Goal: Navigation & Orientation: Find specific page/section

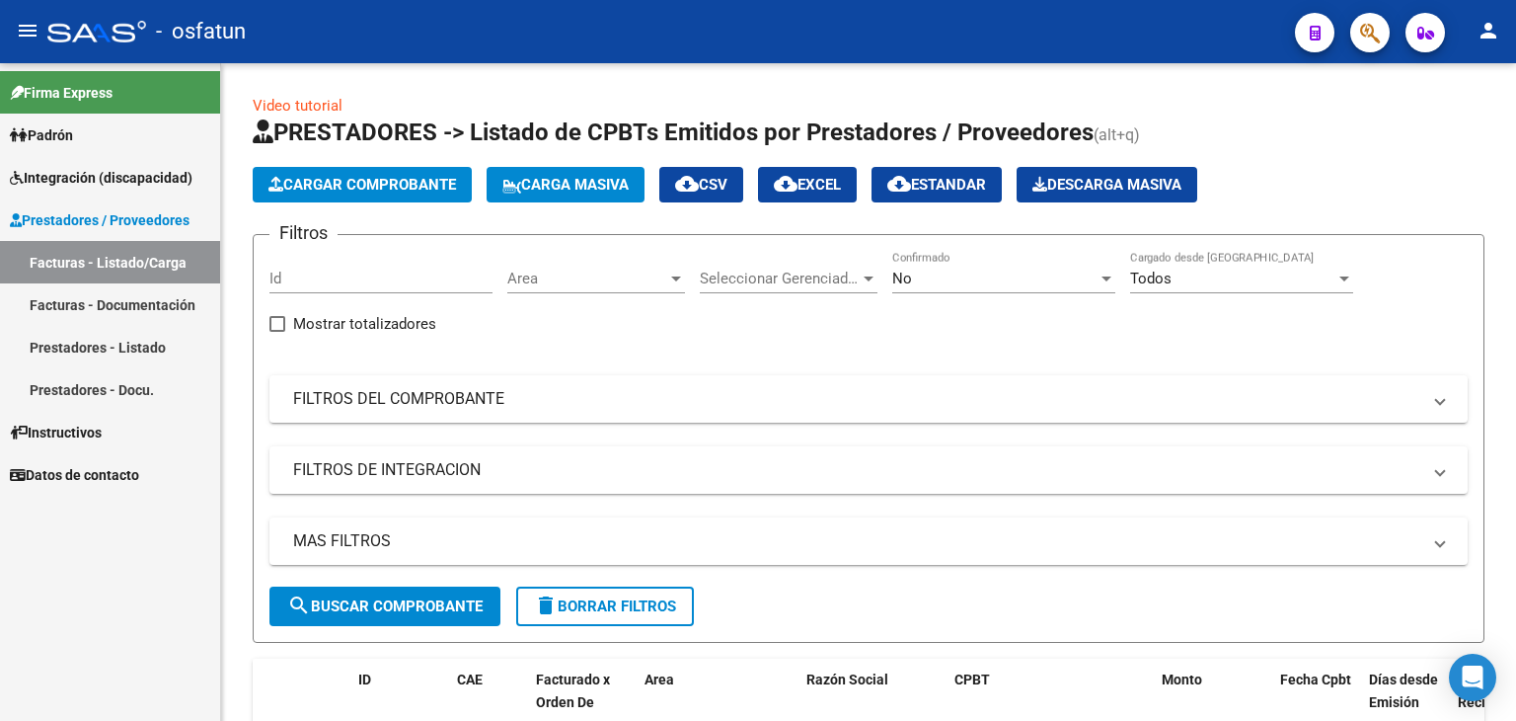
click at [133, 309] on link "Facturas - Documentación" at bounding box center [110, 304] width 220 height 42
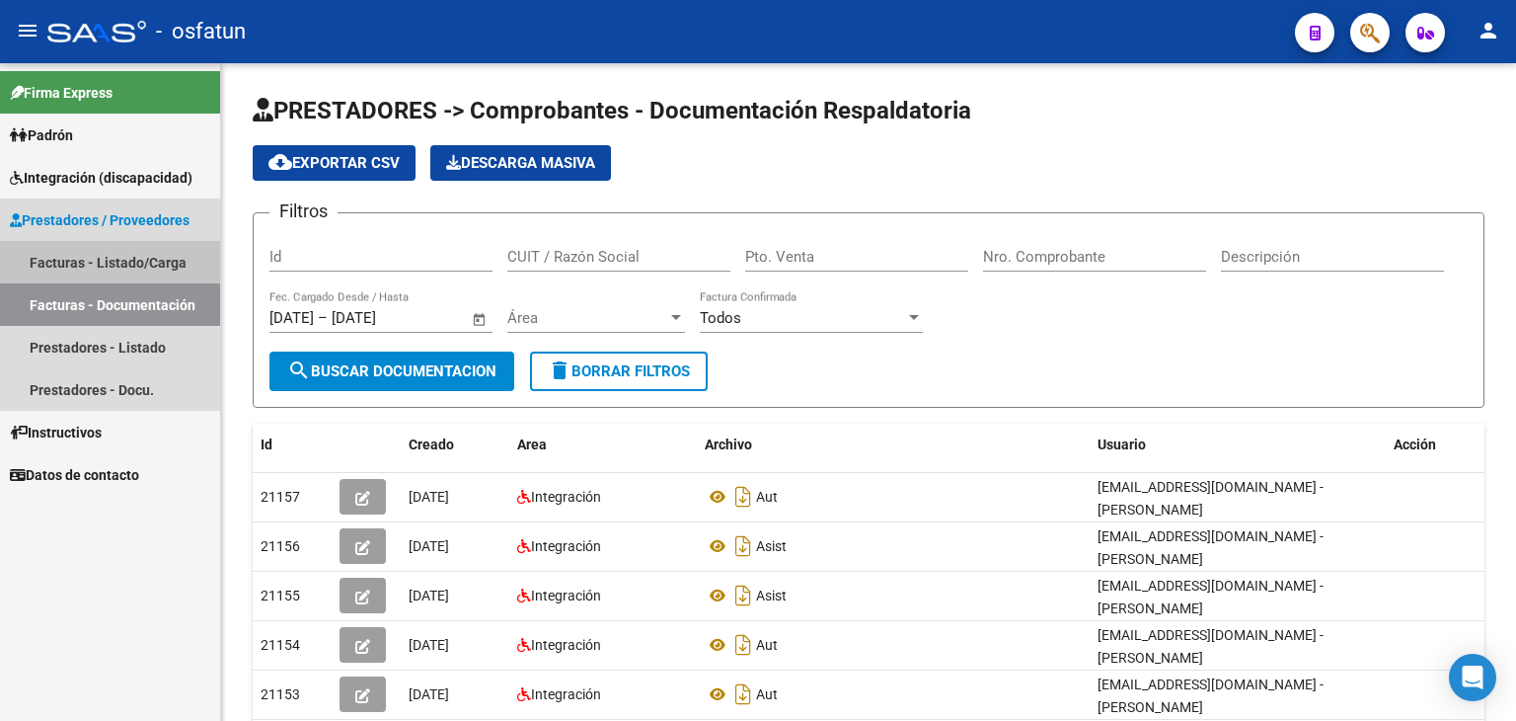
click at [110, 258] on link "Facturas - Listado/Carga" at bounding box center [110, 262] width 220 height 42
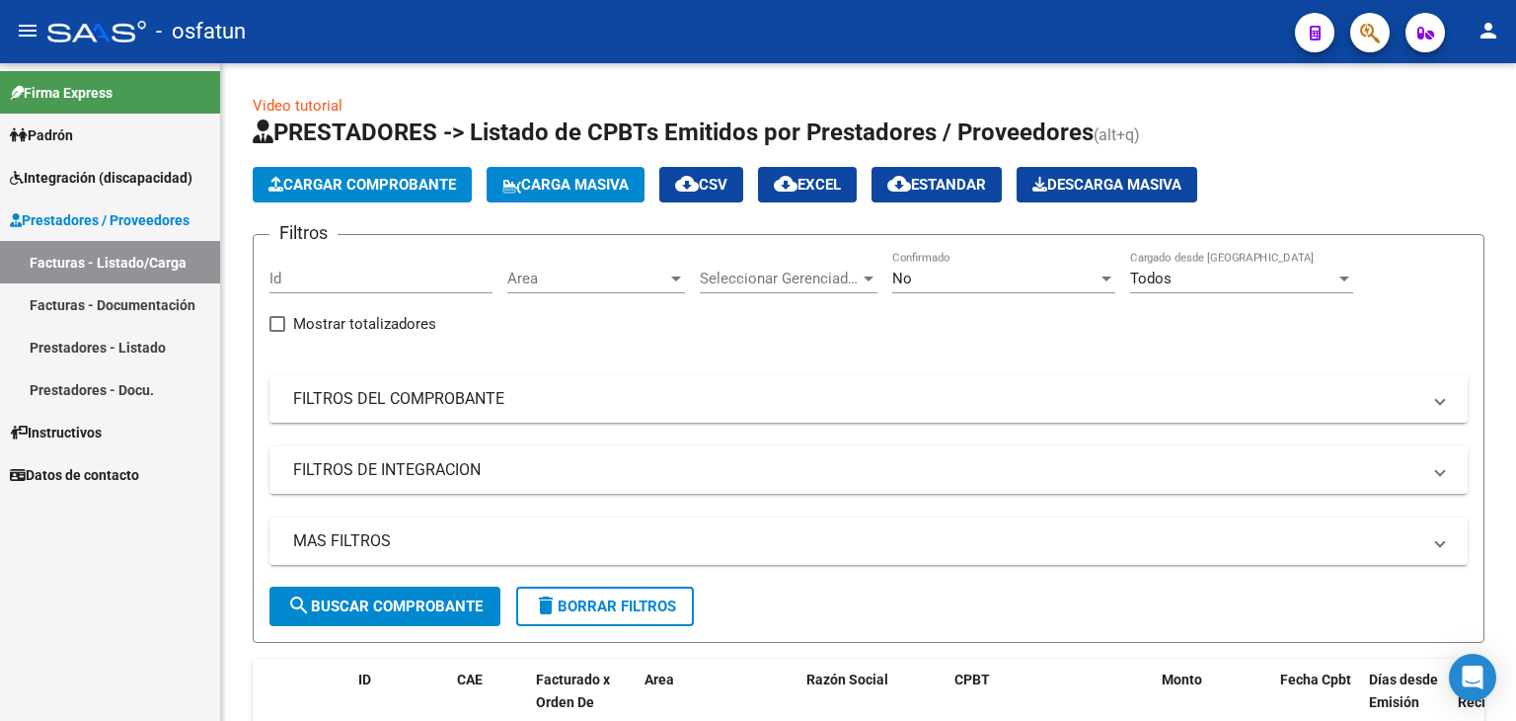
click at [723, 61] on mat-toolbar "menu - osfatun person" at bounding box center [758, 31] width 1516 height 63
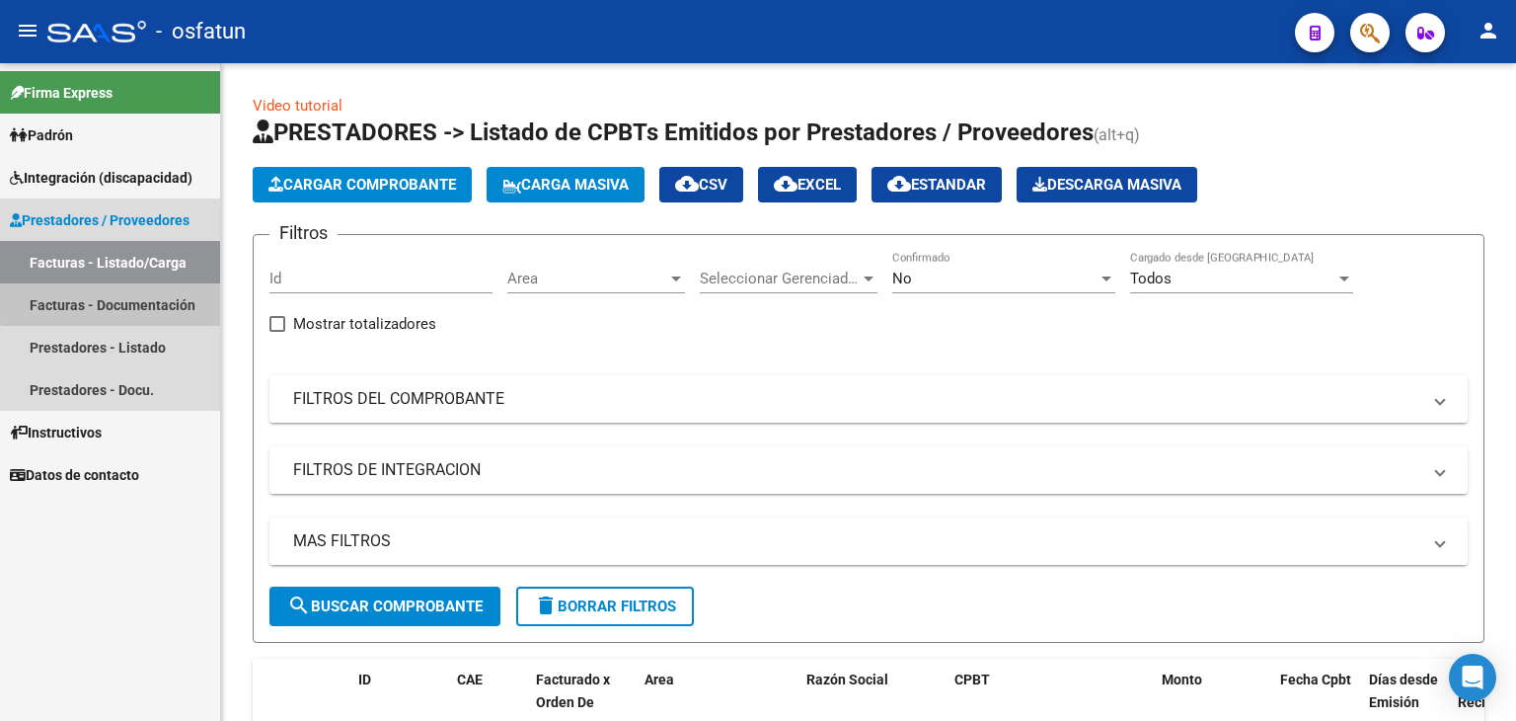
click at [178, 303] on link "Facturas - Documentación" at bounding box center [110, 304] width 220 height 42
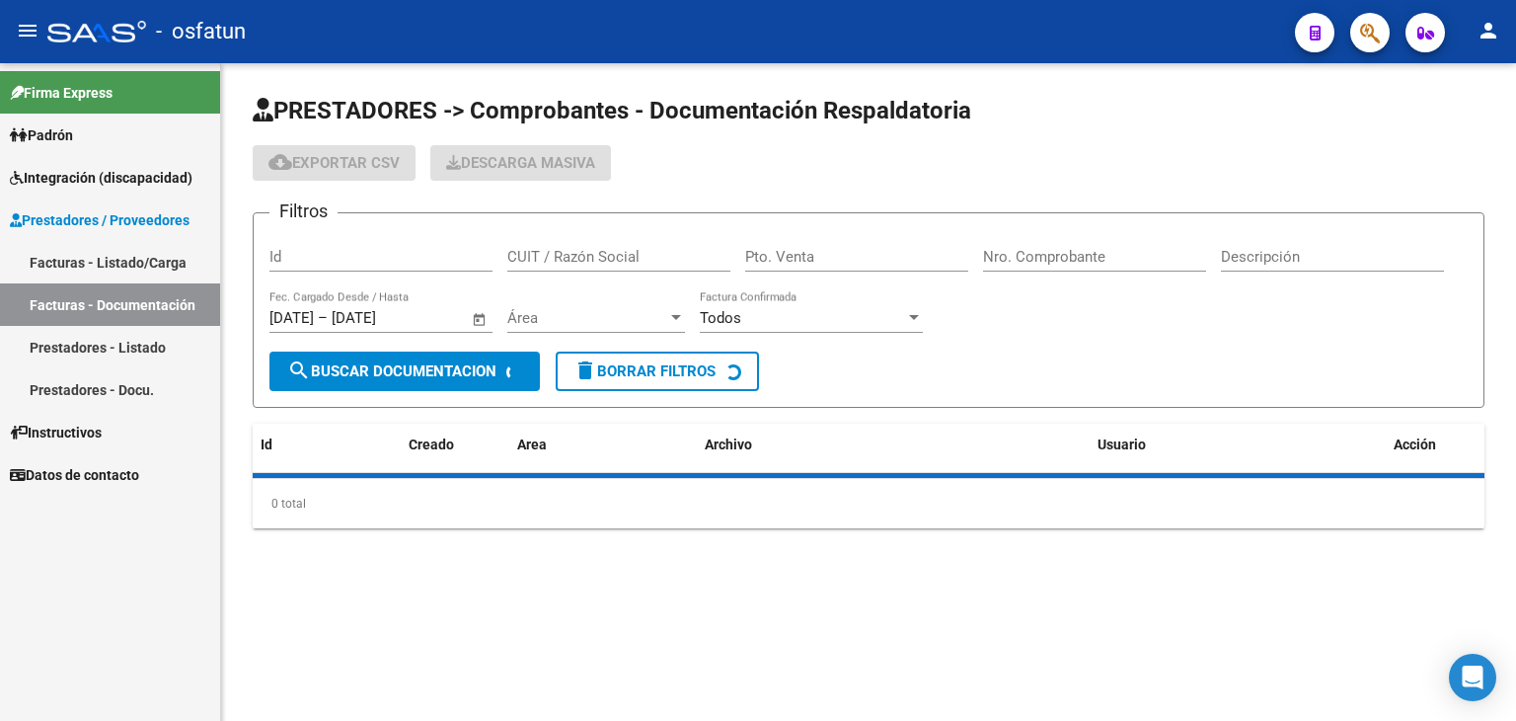
click at [1222, 178] on div "cloud_download Exportar CSV Descarga Masiva" at bounding box center [869, 163] width 1232 height 36
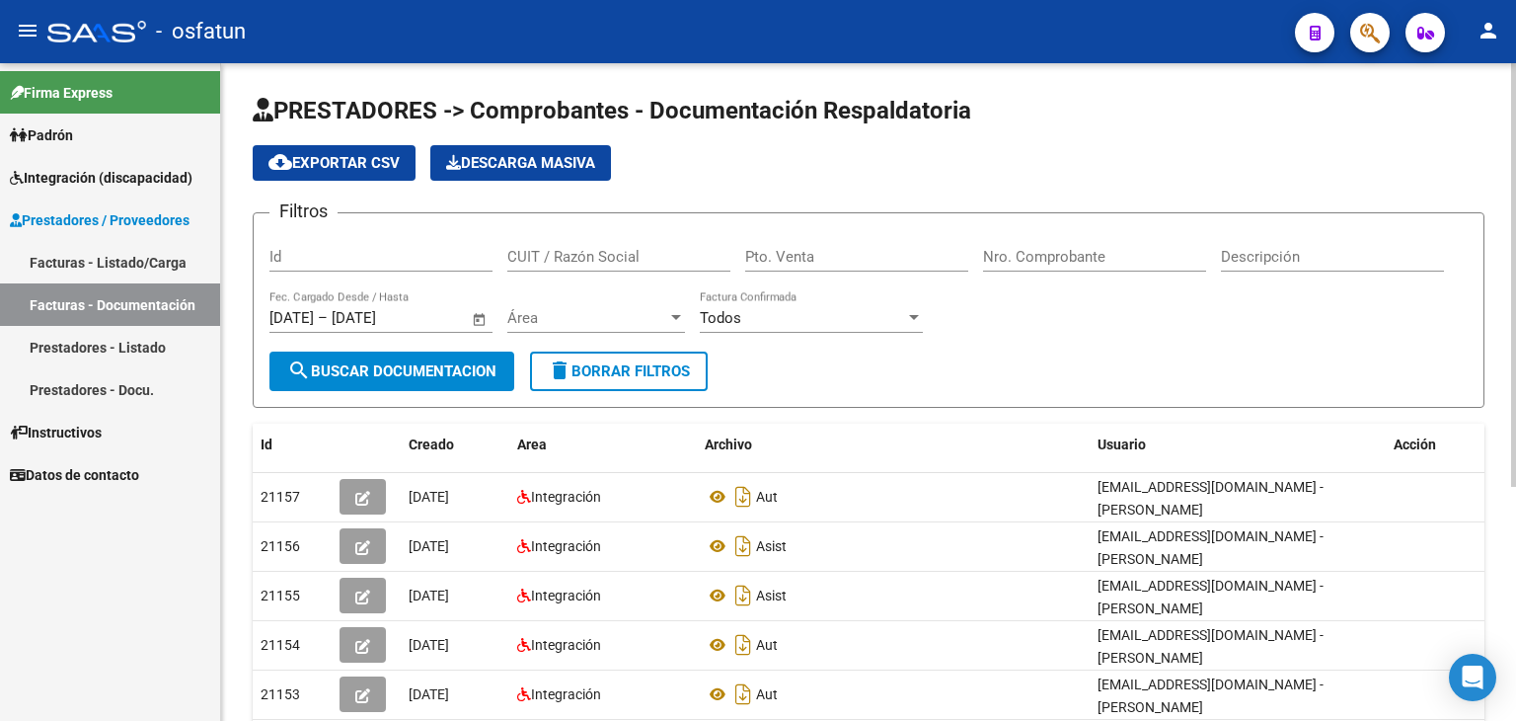
click at [970, 154] on div "cloud_download Exportar CSV Descarga Masiva" at bounding box center [869, 163] width 1232 height 36
click at [966, 157] on div "cloud_download Exportar CSV Descarga Masiva" at bounding box center [869, 163] width 1232 height 36
click at [897, 177] on div "cloud_download Exportar CSV Descarga Masiva" at bounding box center [869, 163] width 1232 height 36
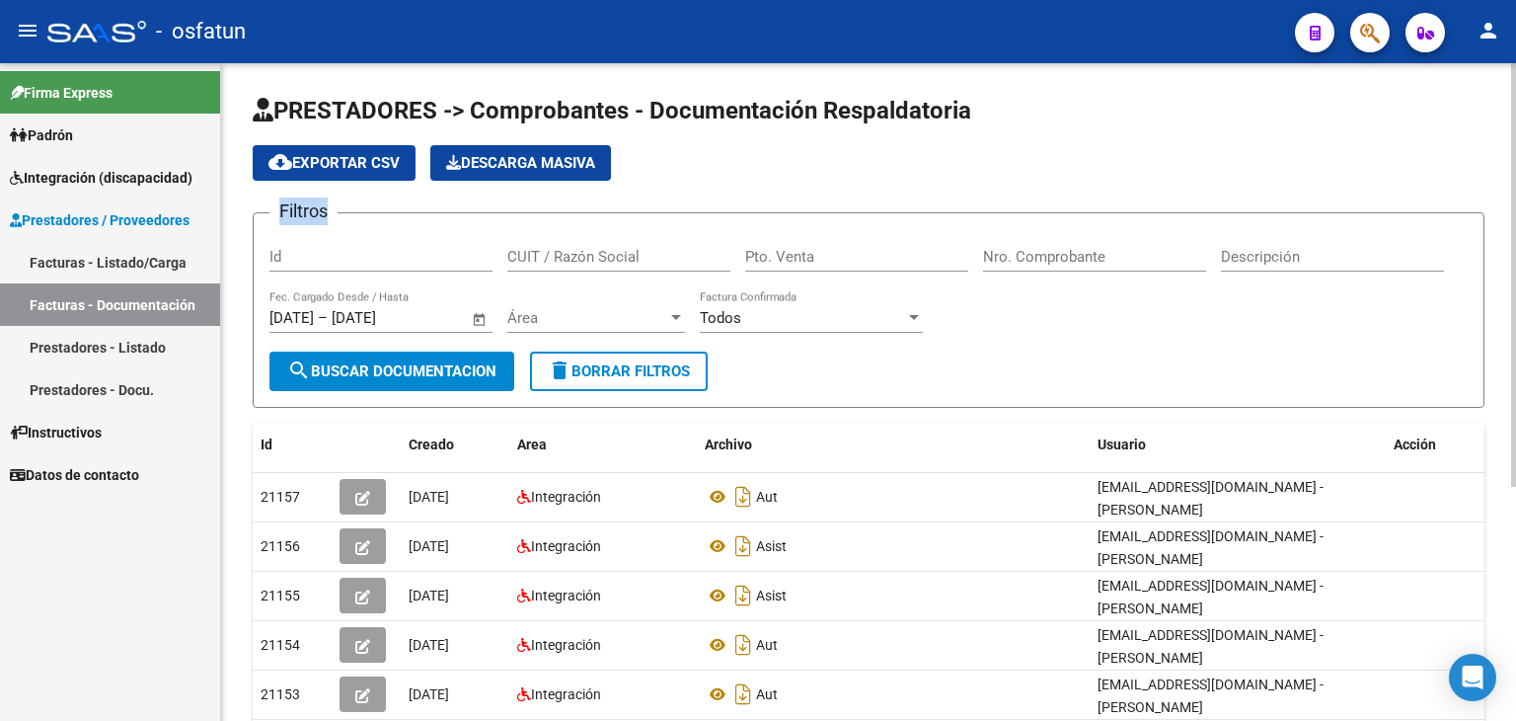
click at [897, 177] on div "cloud_download Exportar CSV Descarga Masiva" at bounding box center [869, 163] width 1232 height 36
click at [153, 263] on link "Facturas - Listado/Carga" at bounding box center [110, 262] width 220 height 42
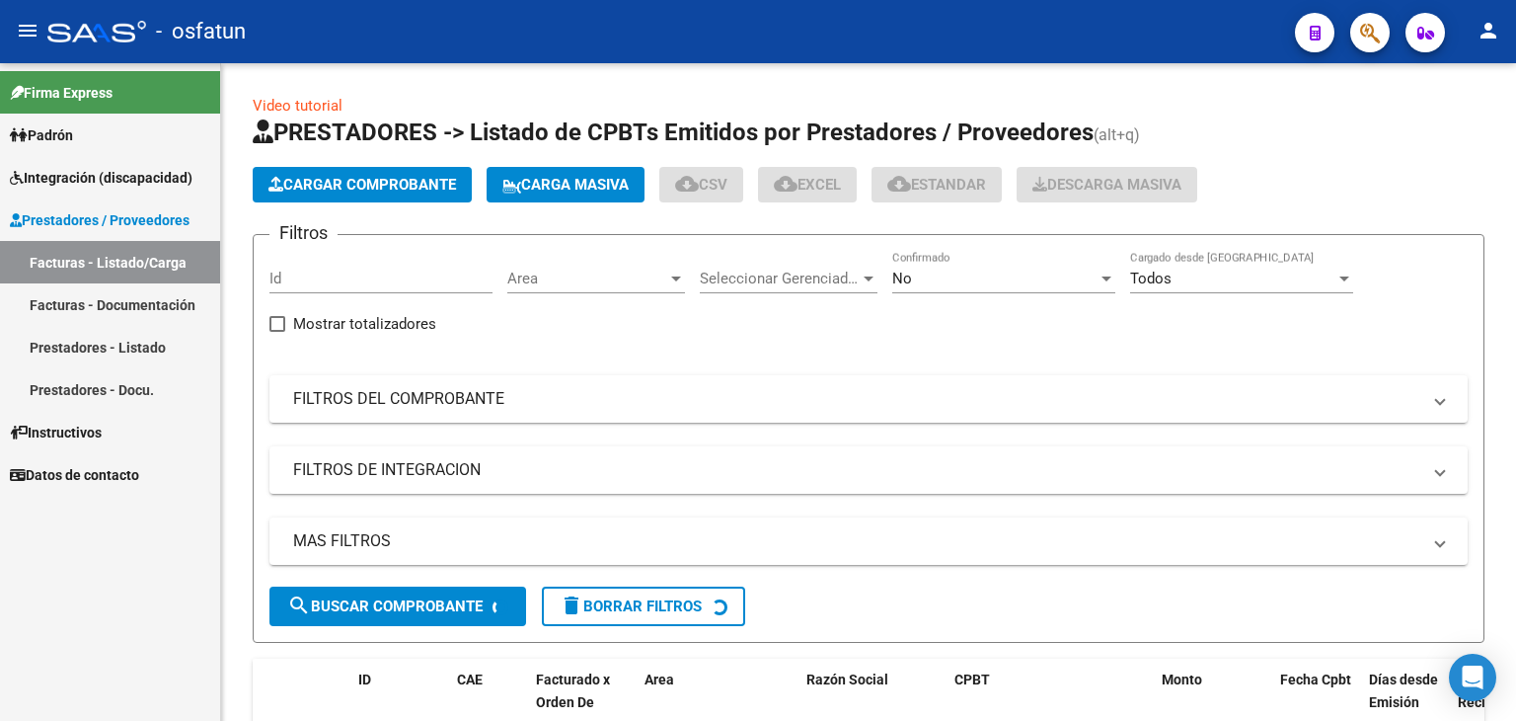
click at [149, 325] on link "Facturas - Documentación" at bounding box center [110, 304] width 220 height 42
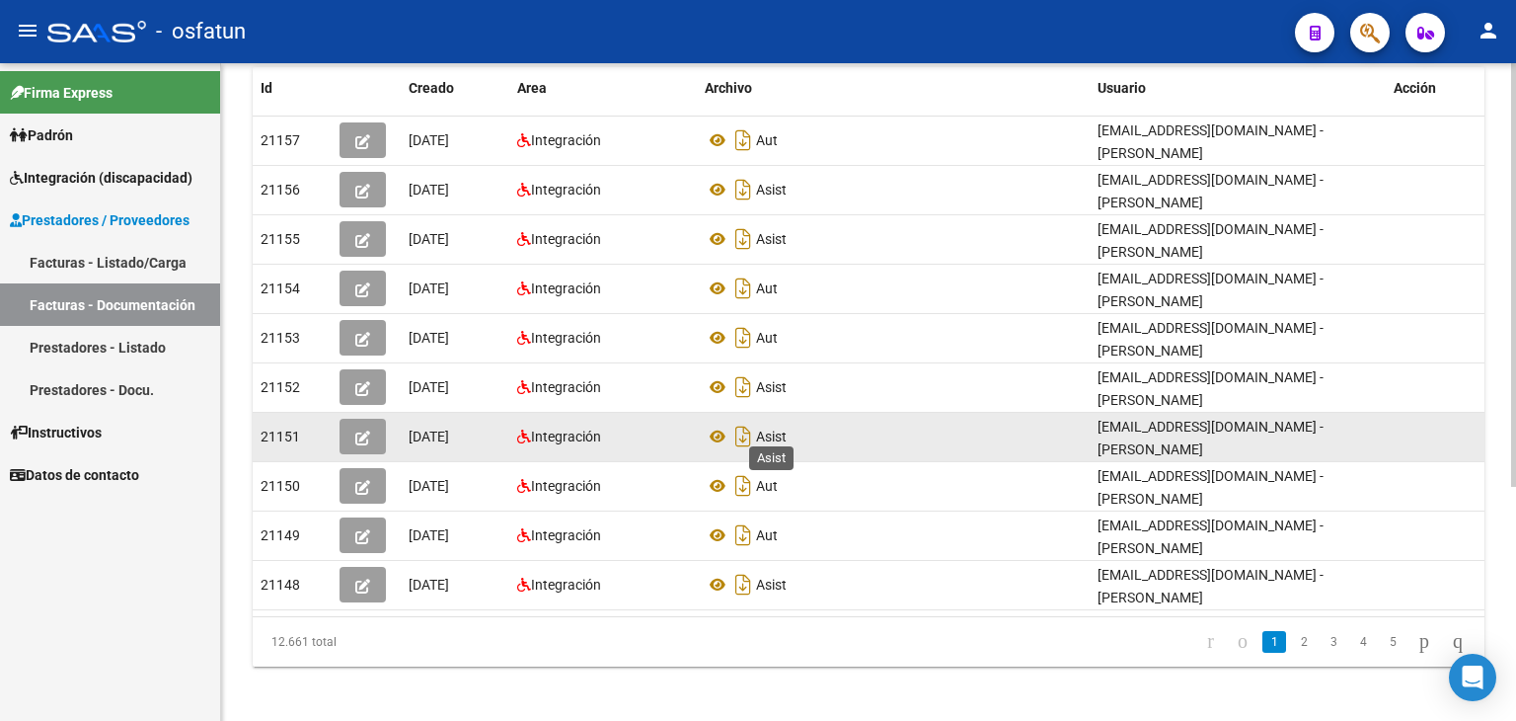
scroll to position [362, 0]
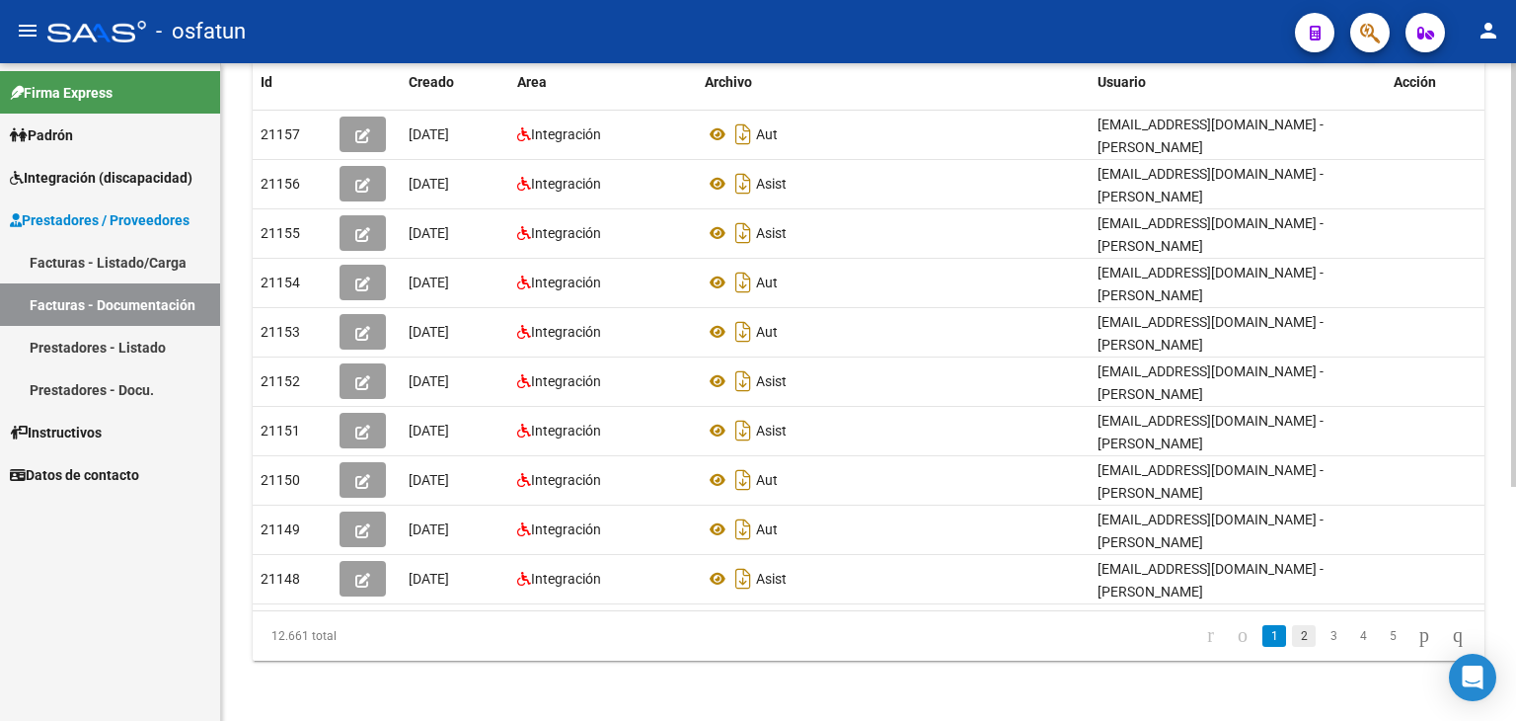
click at [1292, 633] on link "2" at bounding box center [1304, 636] width 24 height 22
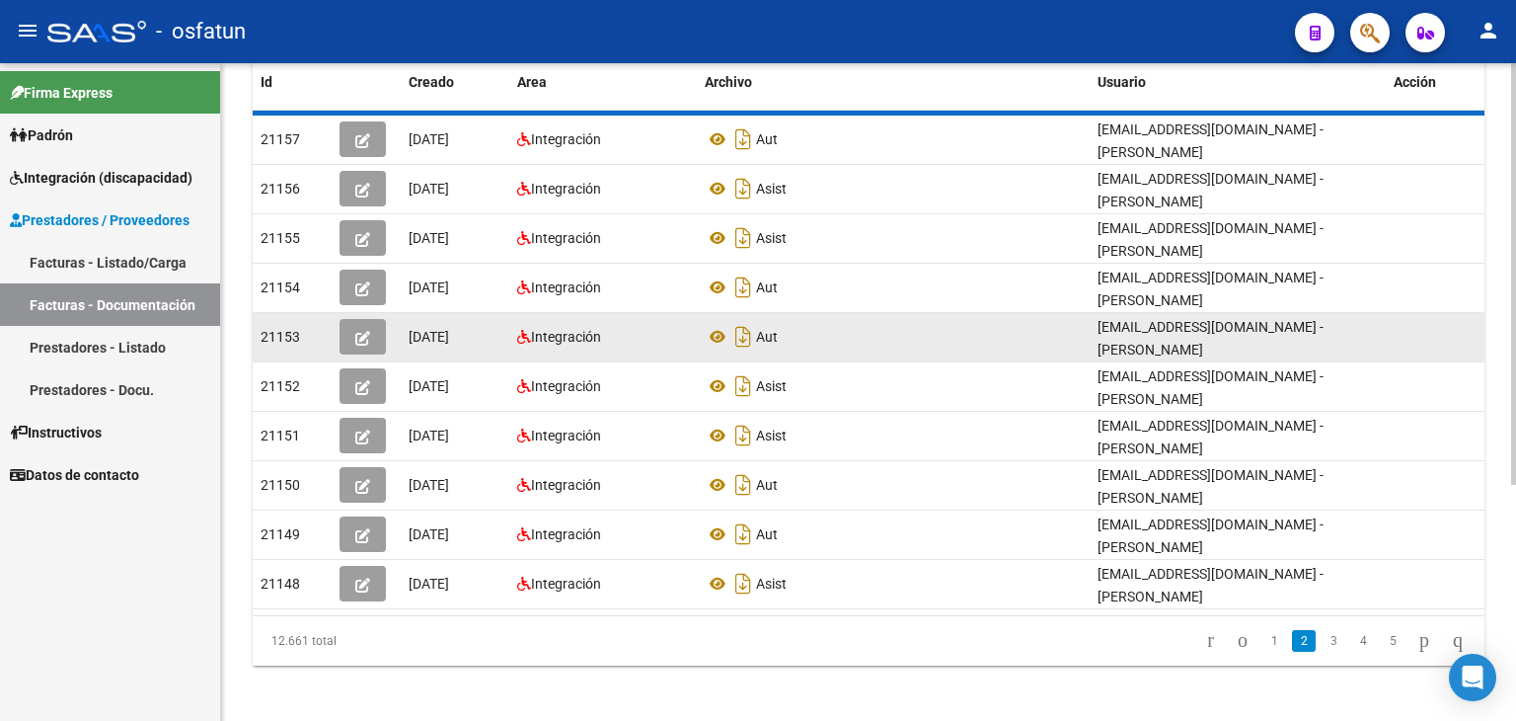
scroll to position [351, 0]
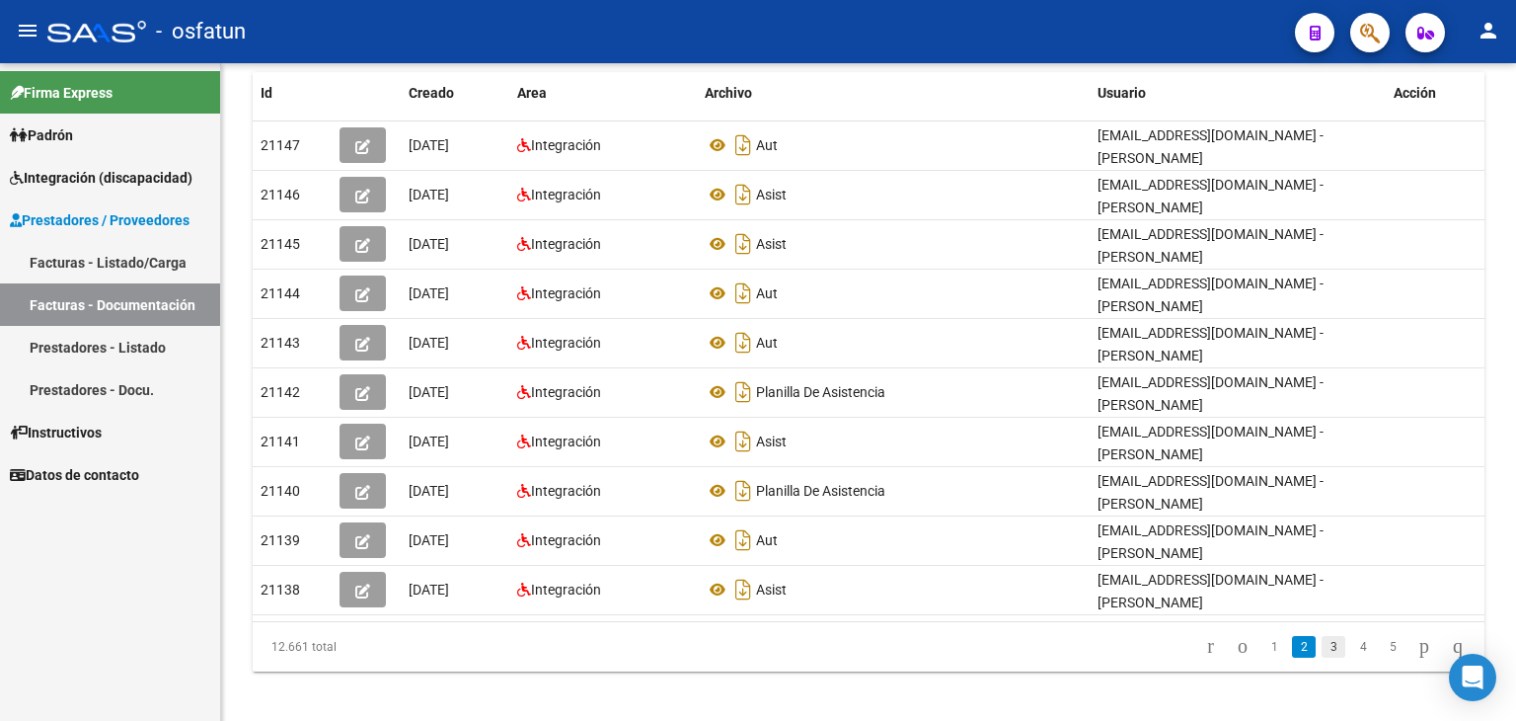
click at [1322, 636] on link "3" at bounding box center [1334, 647] width 24 height 22
click at [1351, 636] on link "4" at bounding box center [1363, 647] width 24 height 22
click at [1351, 639] on link "5" at bounding box center [1363, 647] width 24 height 22
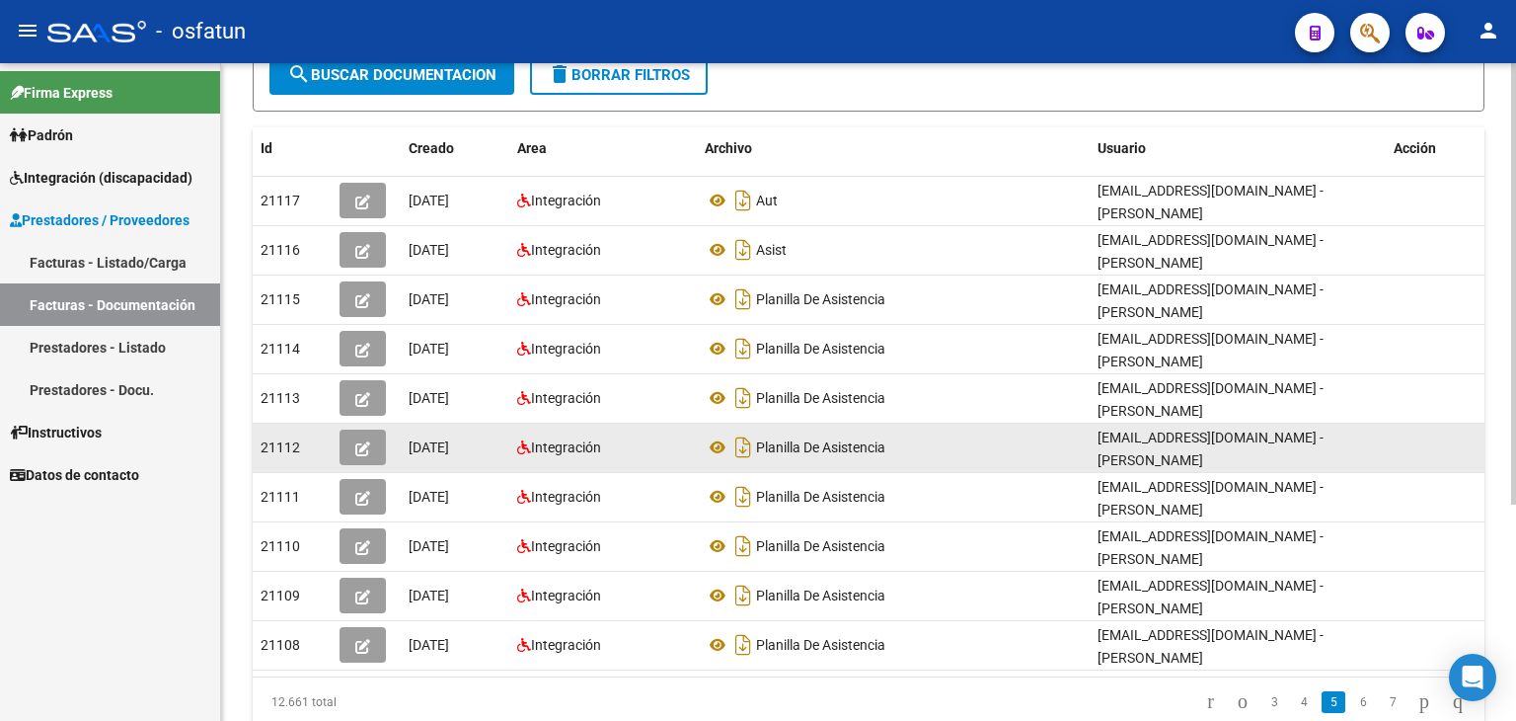
scroll to position [321, 0]
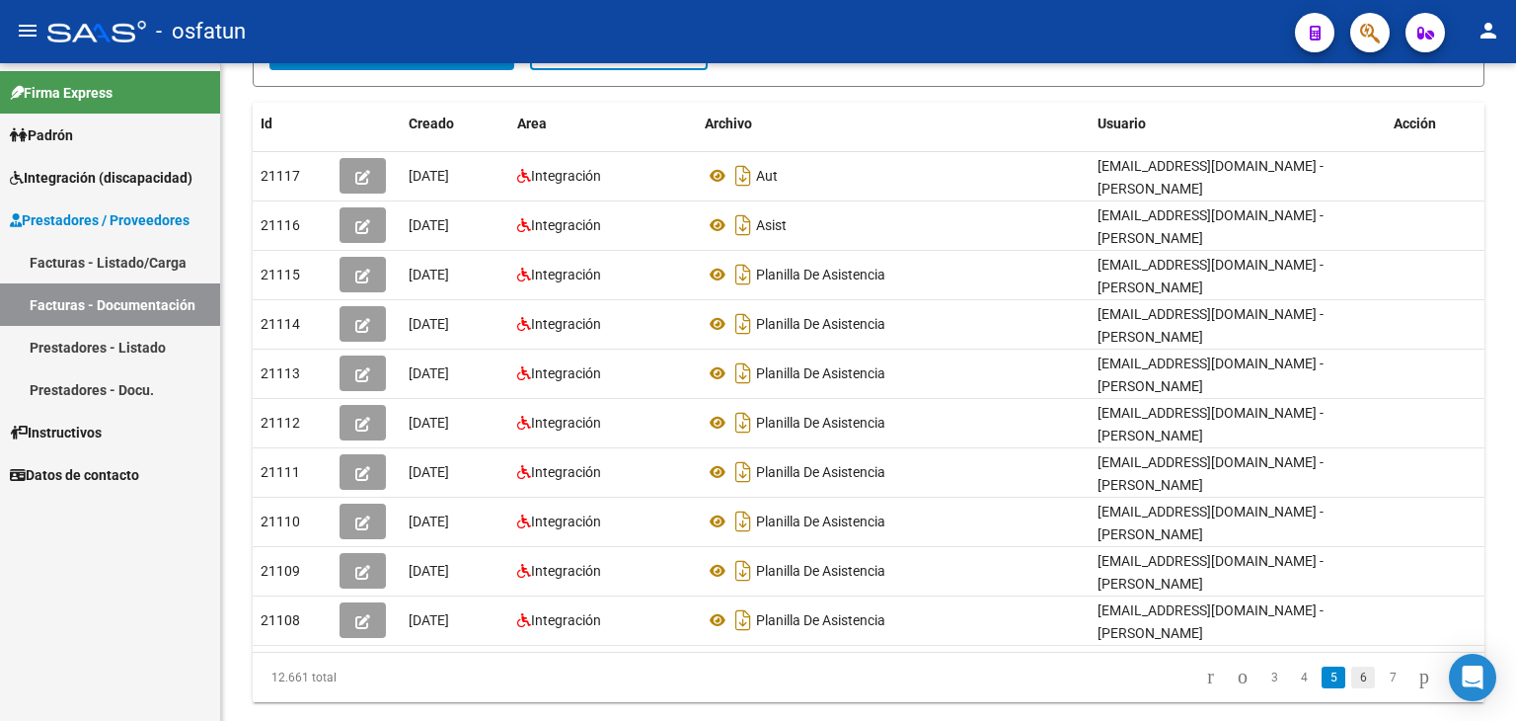
click at [1351, 666] on link "6" at bounding box center [1363, 677] width 24 height 22
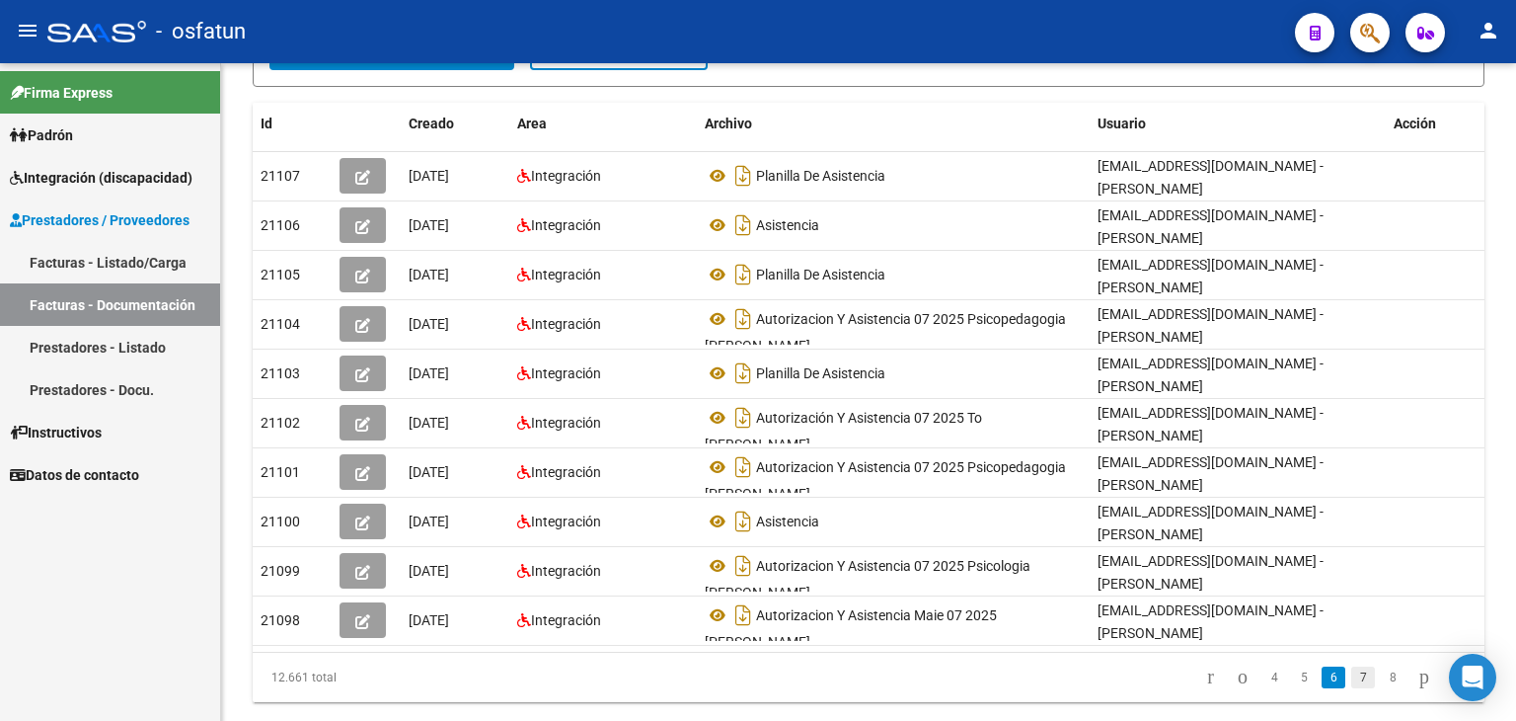
click at [1351, 666] on link "7" at bounding box center [1363, 677] width 24 height 22
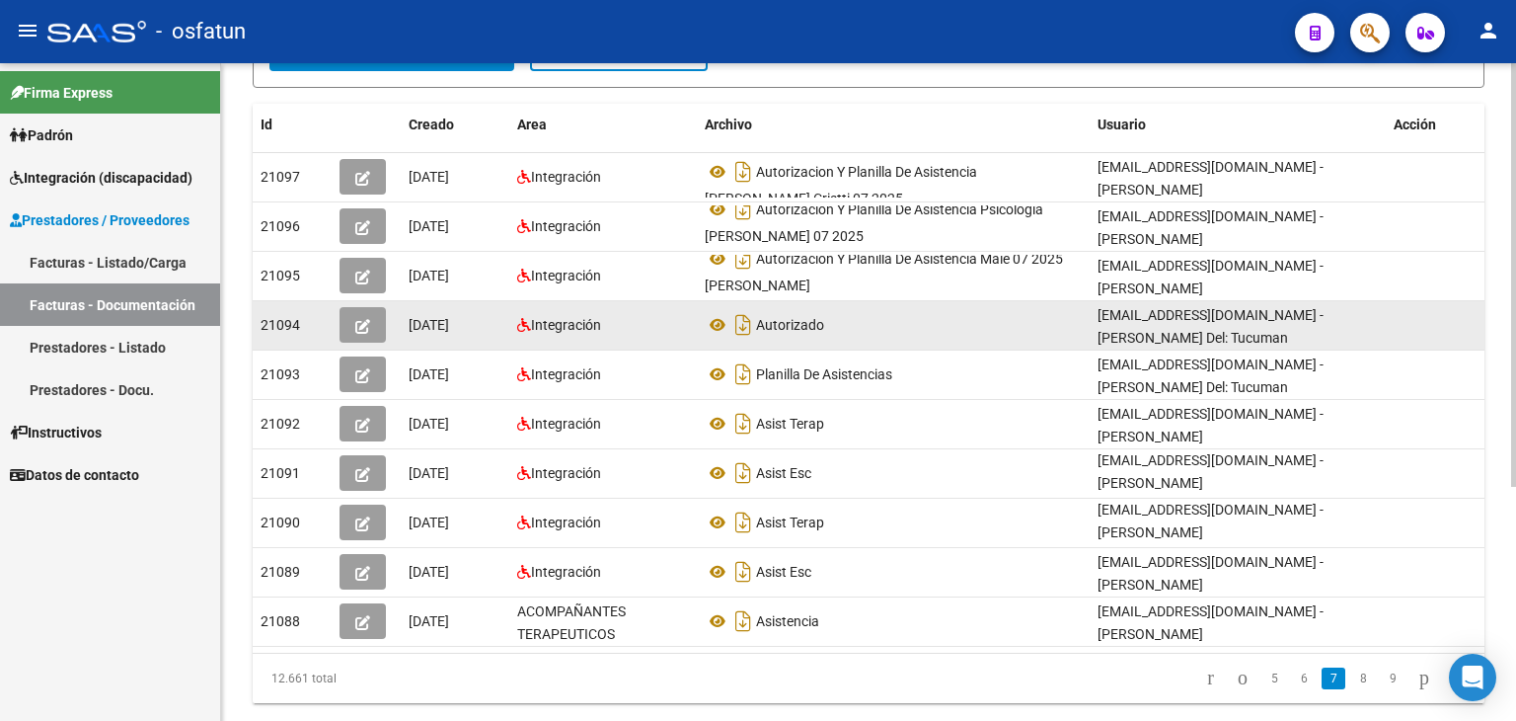
scroll to position [362, 0]
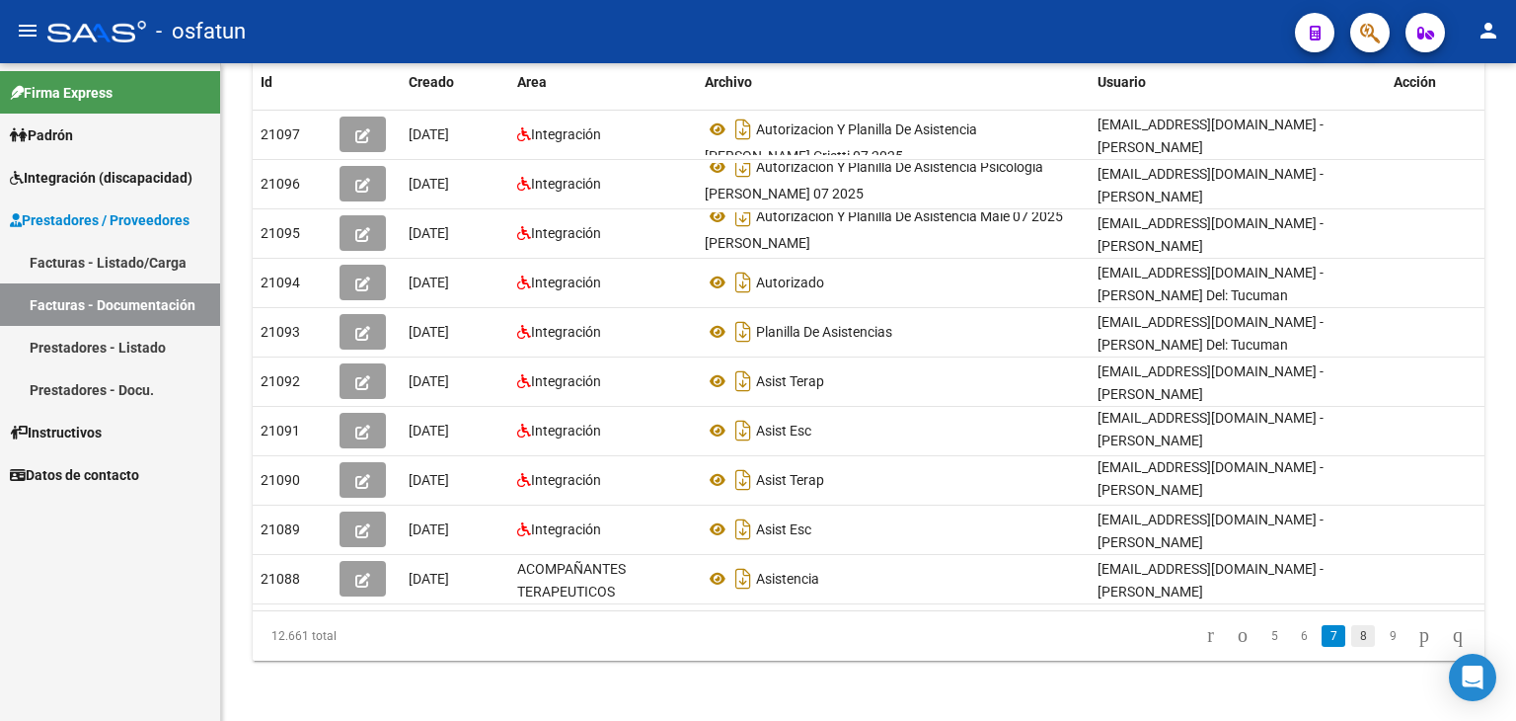
click at [1351, 629] on link "8" at bounding box center [1363, 636] width 24 height 22
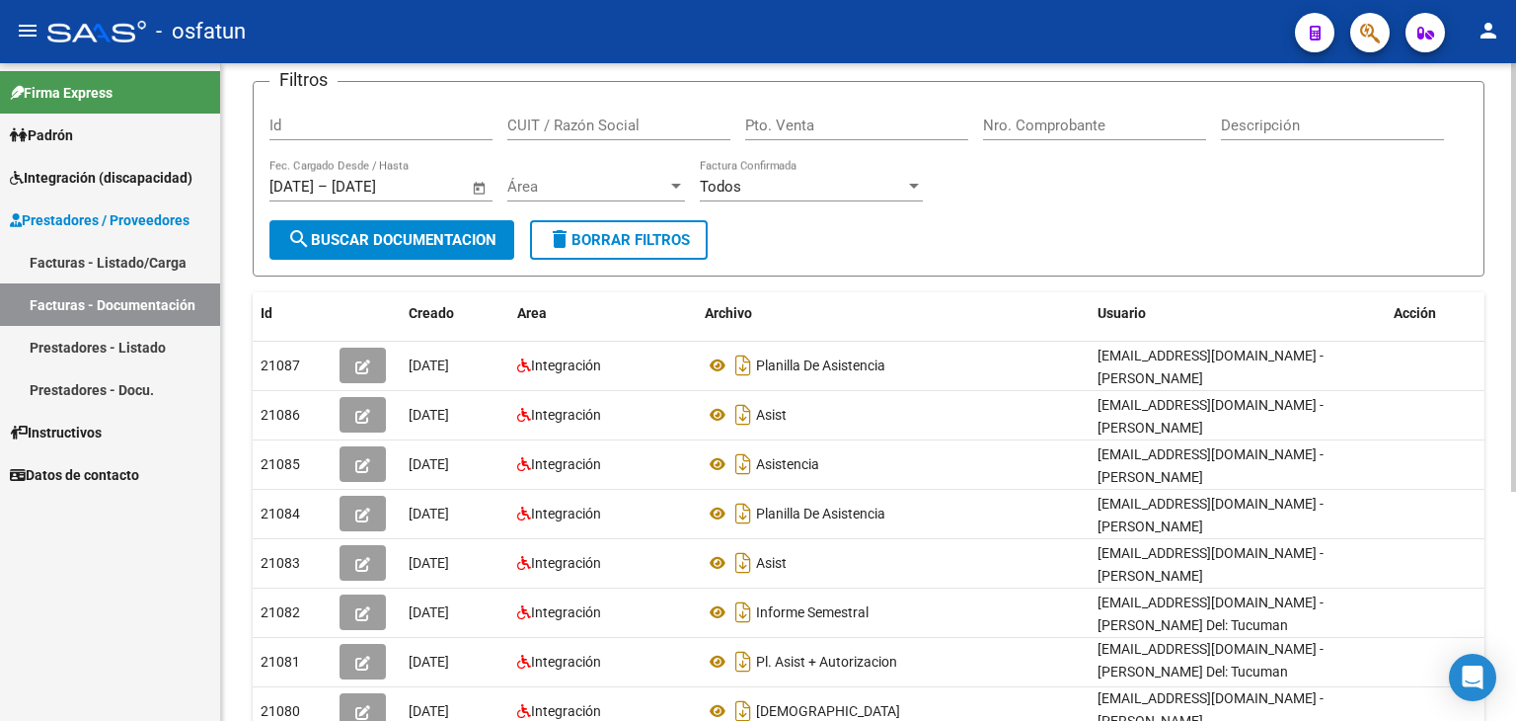
scroll to position [0, 0]
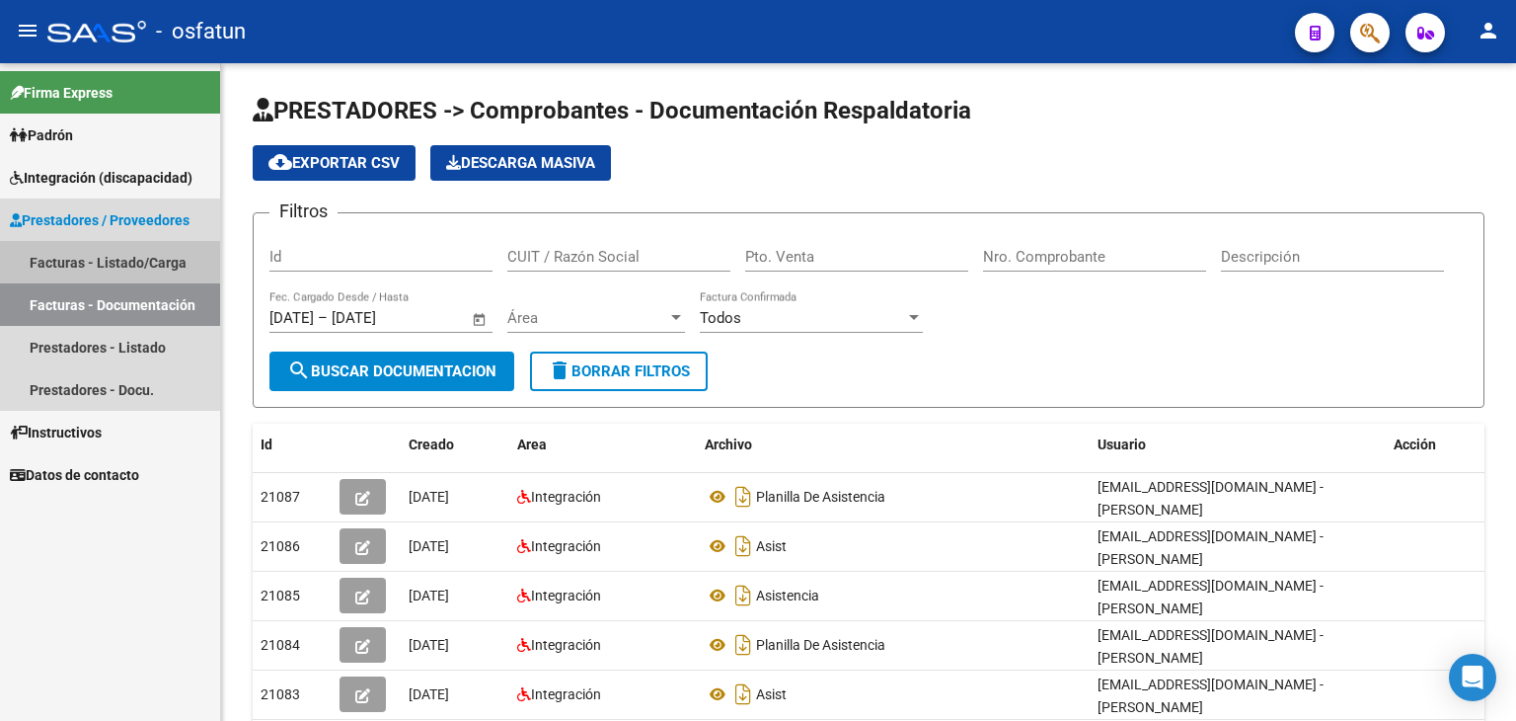
drag, startPoint x: 77, startPoint y: 258, endPoint x: 173, endPoint y: 254, distance: 95.8
click at [78, 258] on link "Facturas - Listado/Carga" at bounding box center [110, 262] width 220 height 42
